Goal: Entertainment & Leisure: Consume media (video, audio)

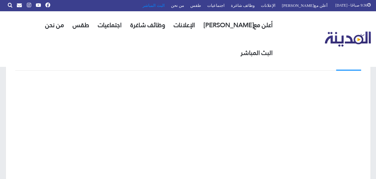
click at [168, 5] on link "البث المباشر" at bounding box center [153, 5] width 28 height 11
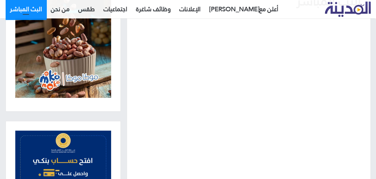
scroll to position [108, 0]
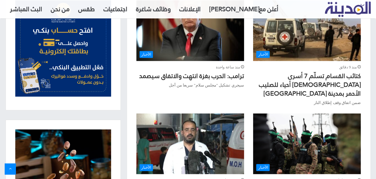
scroll to position [279, 0]
